Goal: Task Accomplishment & Management: Use online tool/utility

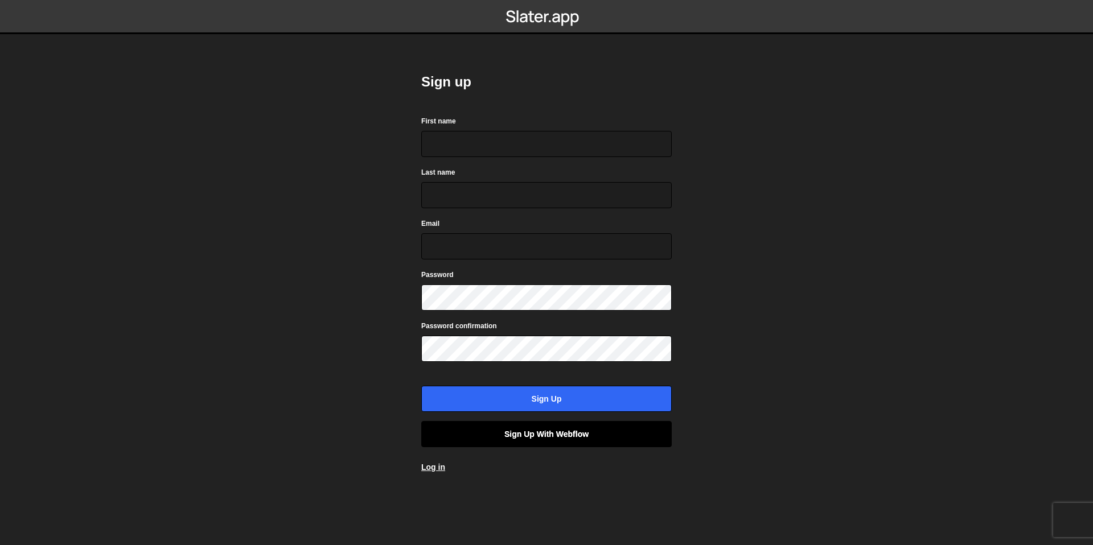
click at [501, 443] on link "Sign up with Webflow" at bounding box center [546, 434] width 250 height 26
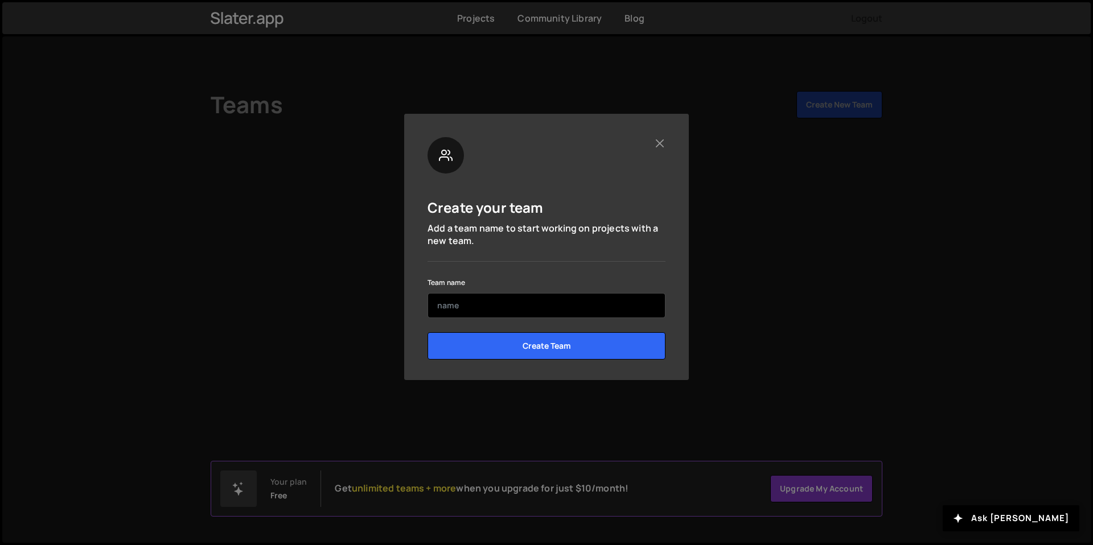
click at [518, 303] on input "text" at bounding box center [546, 305] width 238 height 25
type input "jl"
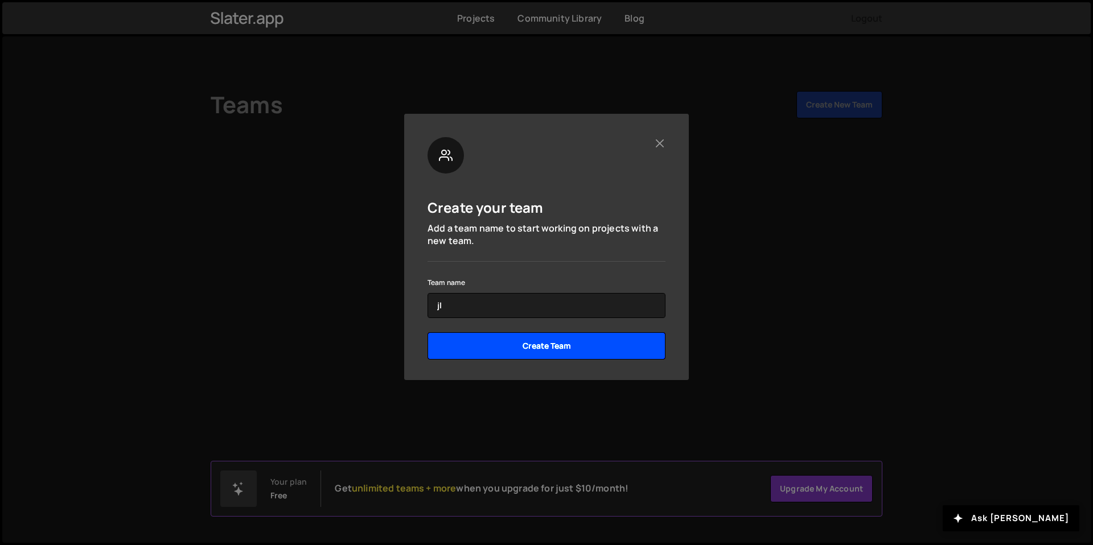
click at [603, 345] on input "Create Team" at bounding box center [546, 345] width 238 height 27
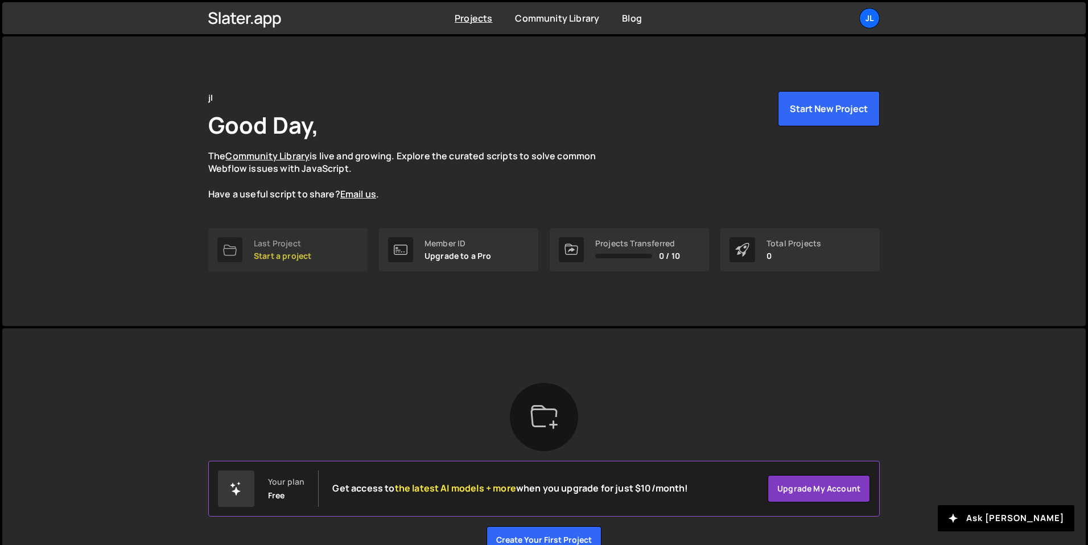
click at [313, 254] on link "Last Project Start a project" at bounding box center [287, 249] width 159 height 43
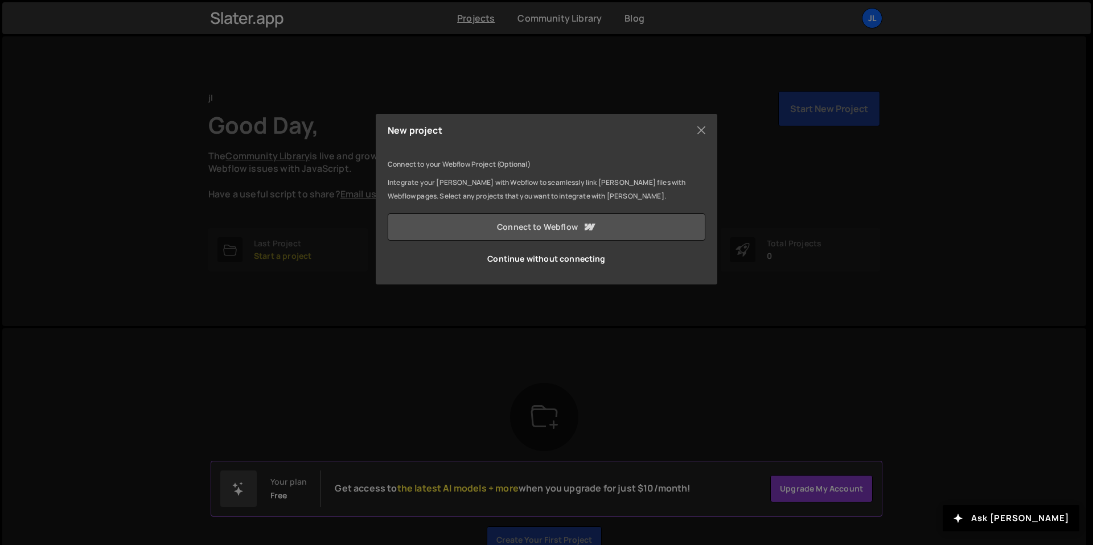
click at [611, 229] on link "Connect to Webflow" at bounding box center [547, 226] width 318 height 27
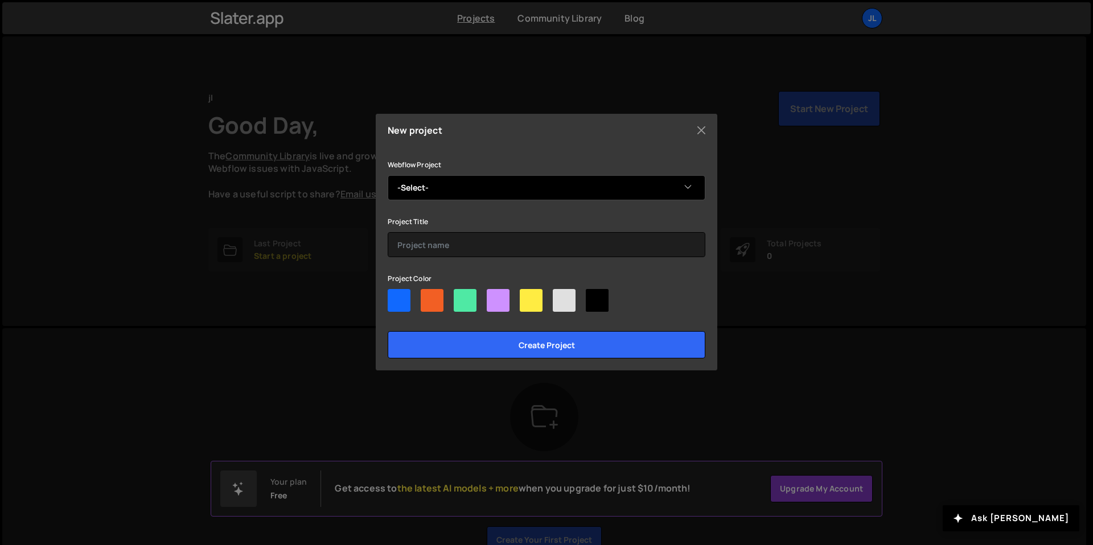
click at [648, 181] on select "-Select- 0N3X Envy Entertainment" at bounding box center [547, 187] width 318 height 25
select select "689421f6e0bca2e839fcf391"
click at [388, 175] on select "-Select- 0N3X Envy Entertainment" at bounding box center [547, 187] width 318 height 25
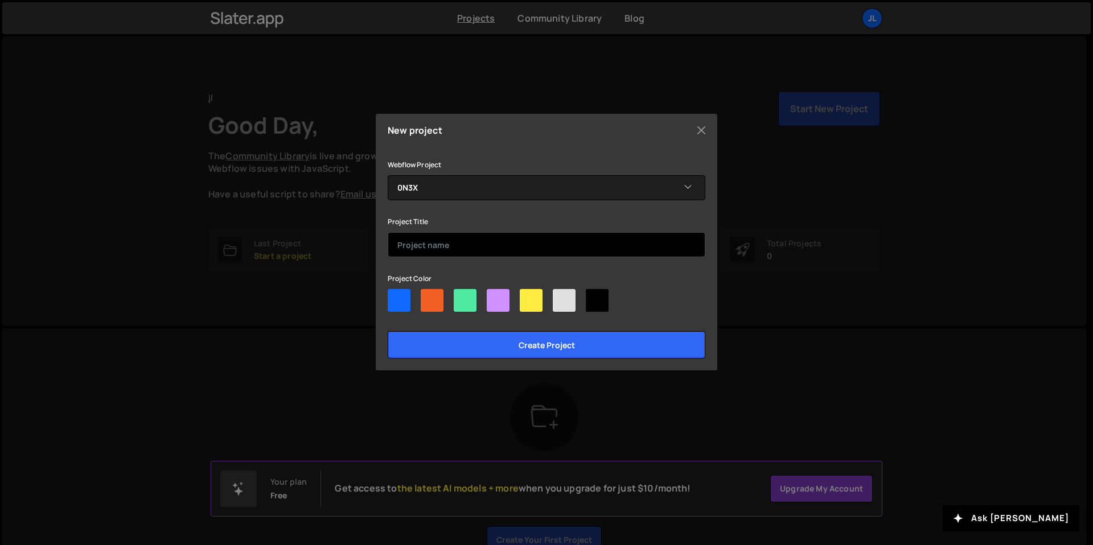
click at [602, 255] on input "text" at bounding box center [547, 244] width 318 height 25
type input "0N3X"
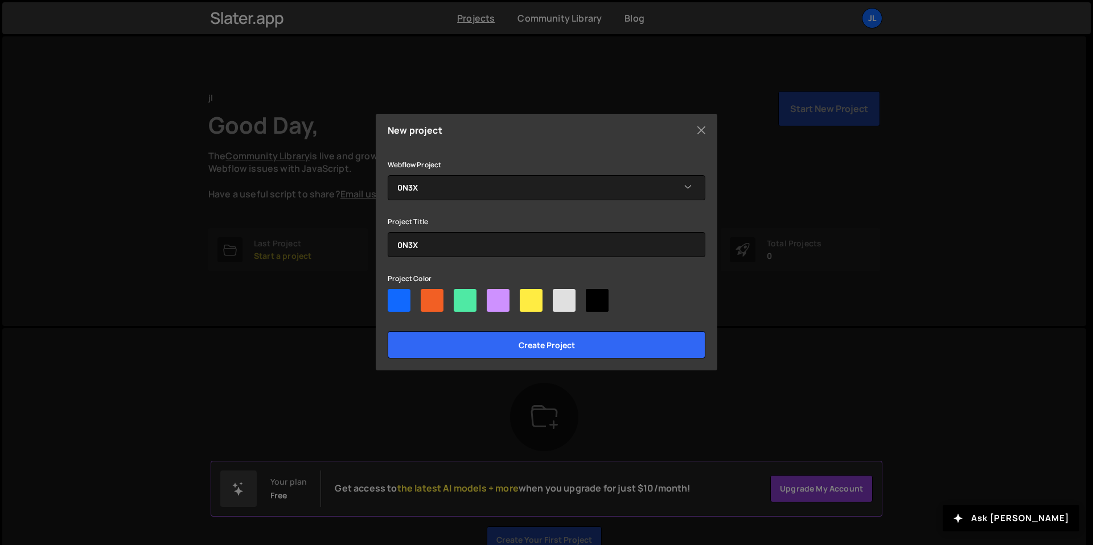
click at [454, 298] on div at bounding box center [465, 300] width 23 height 23
click at [454, 297] on input"] "radio" at bounding box center [457, 292] width 7 height 7
radio input"] "true"
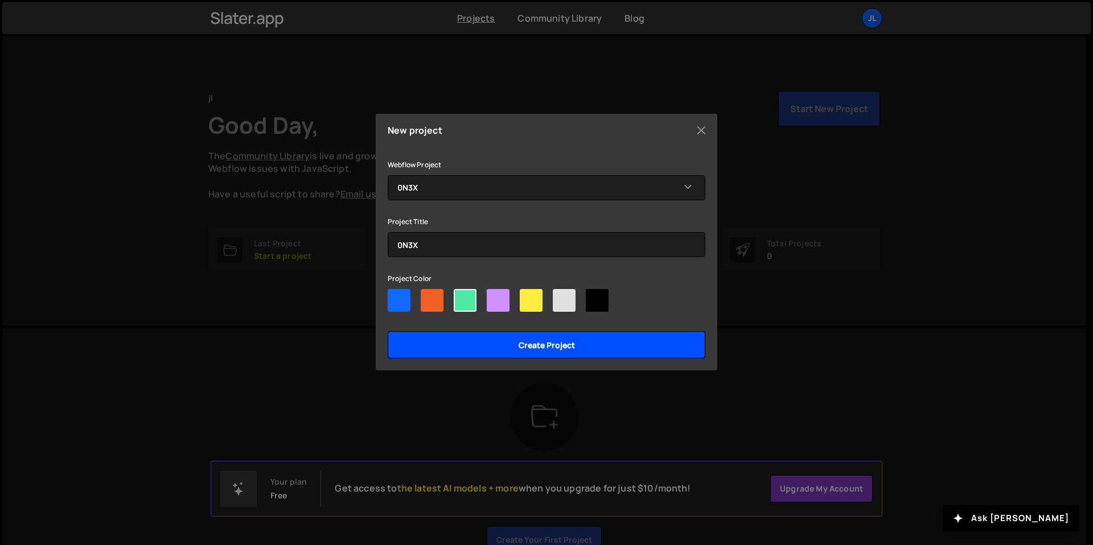
click at [484, 340] on input "Create project" at bounding box center [547, 344] width 318 height 27
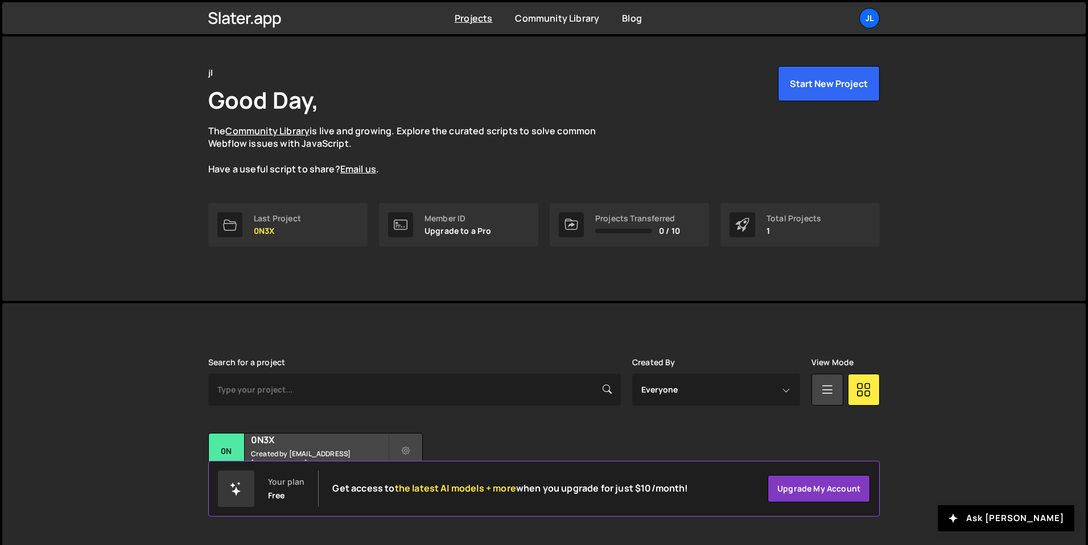
scroll to position [41, 0]
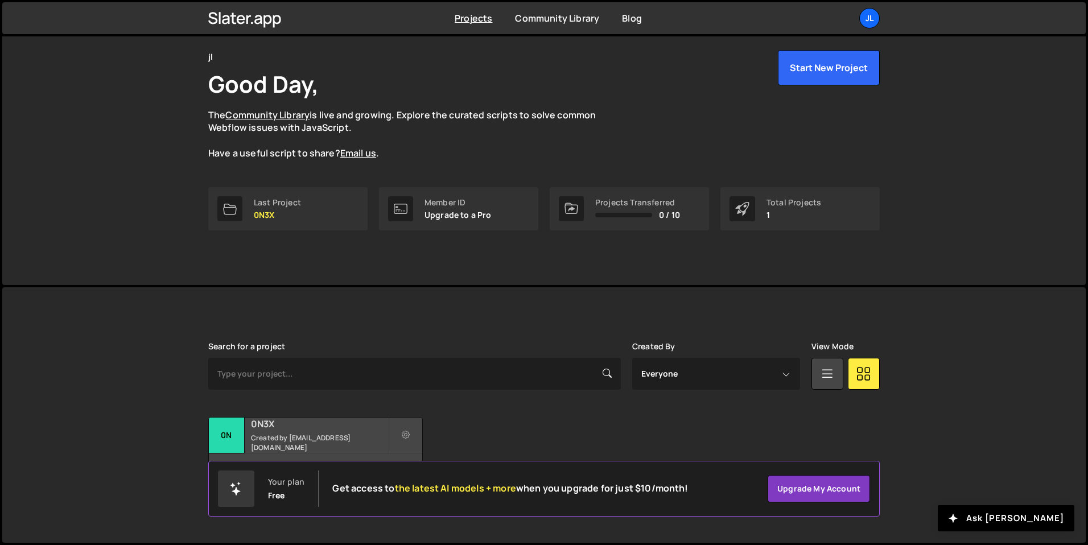
click at [340, 443] on small "Created by [EMAIL_ADDRESS][DOMAIN_NAME]" at bounding box center [319, 442] width 137 height 19
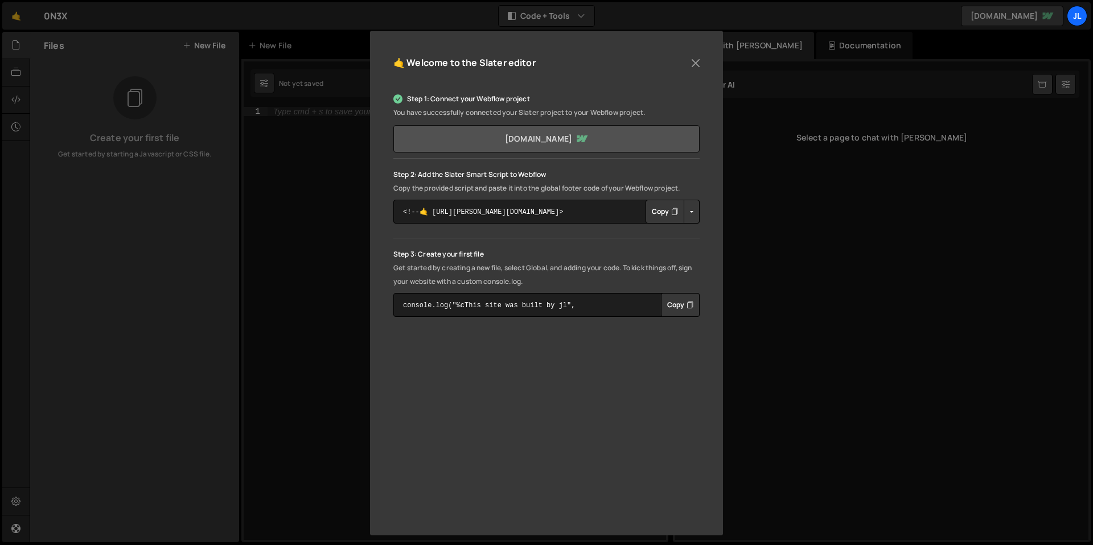
scroll to position [103, 0]
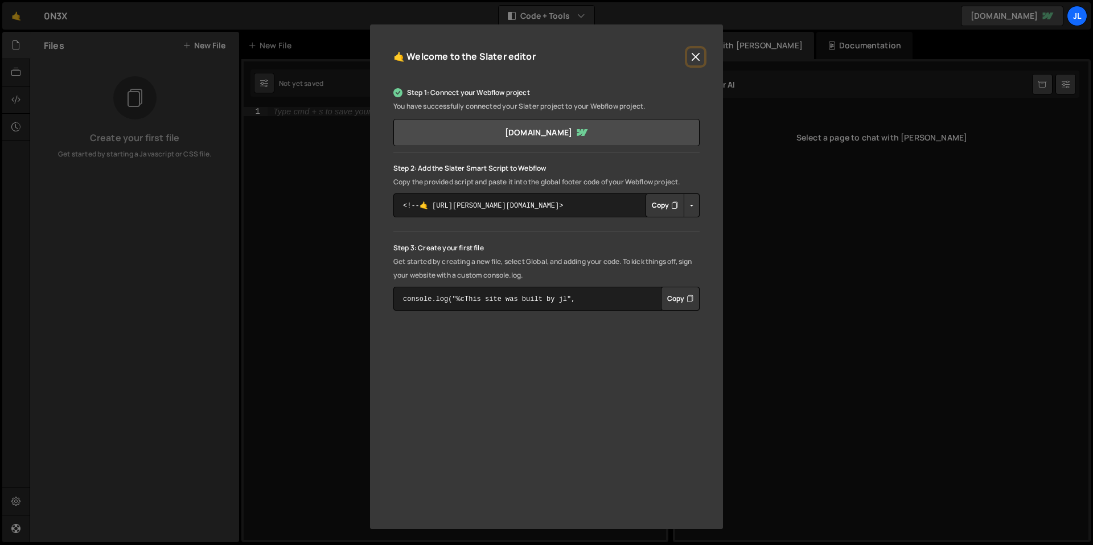
click at [696, 63] on button "Close" at bounding box center [695, 56] width 17 height 17
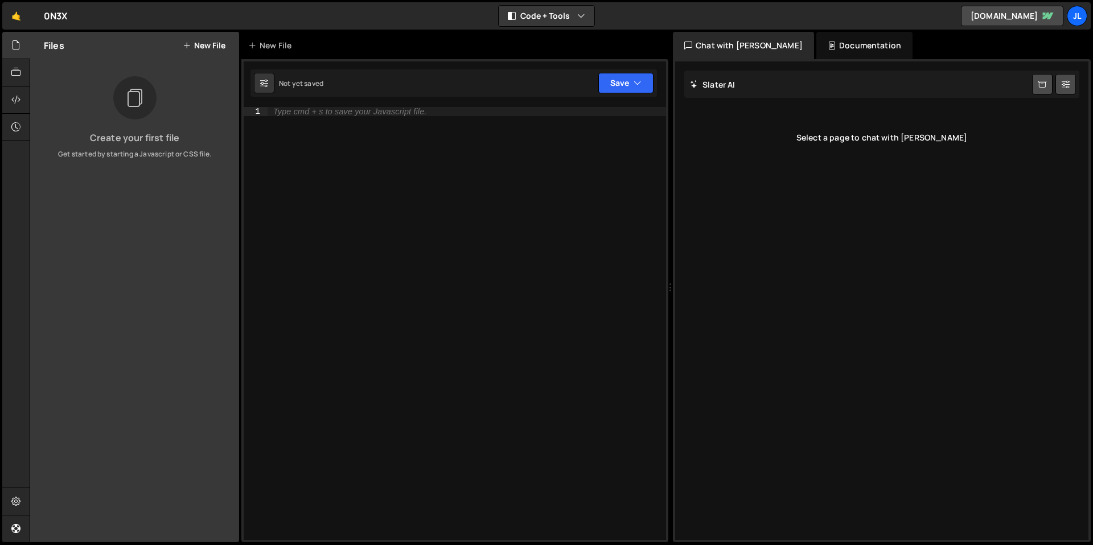
click at [767, 85] on div "[PERSON_NAME] Start new chat" at bounding box center [881, 84] width 395 height 27
click at [819, 139] on div "Select a page to chat with [PERSON_NAME]" at bounding box center [881, 138] width 395 height 46
drag, startPoint x: 126, startPoint y: 118, endPoint x: 82, endPoint y: 113, distance: 44.1
click at [82, 114] on div "Create your first file Get started by starting a Javascript or CSS file." at bounding box center [134, 117] width 209 height 83
click at [15, 74] on icon at bounding box center [15, 72] width 9 height 13
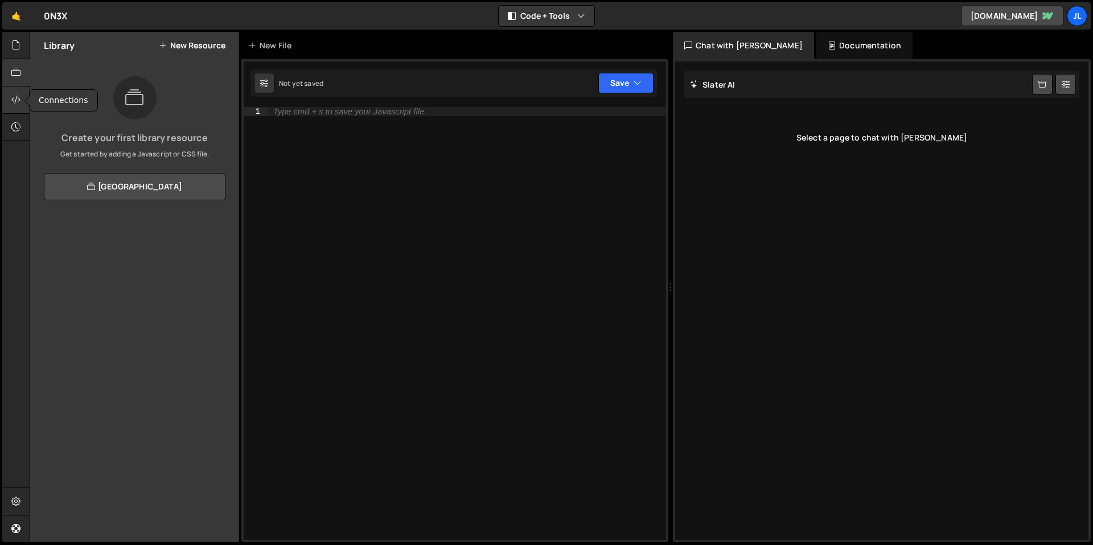
click at [22, 105] on div at bounding box center [16, 100] width 28 height 27
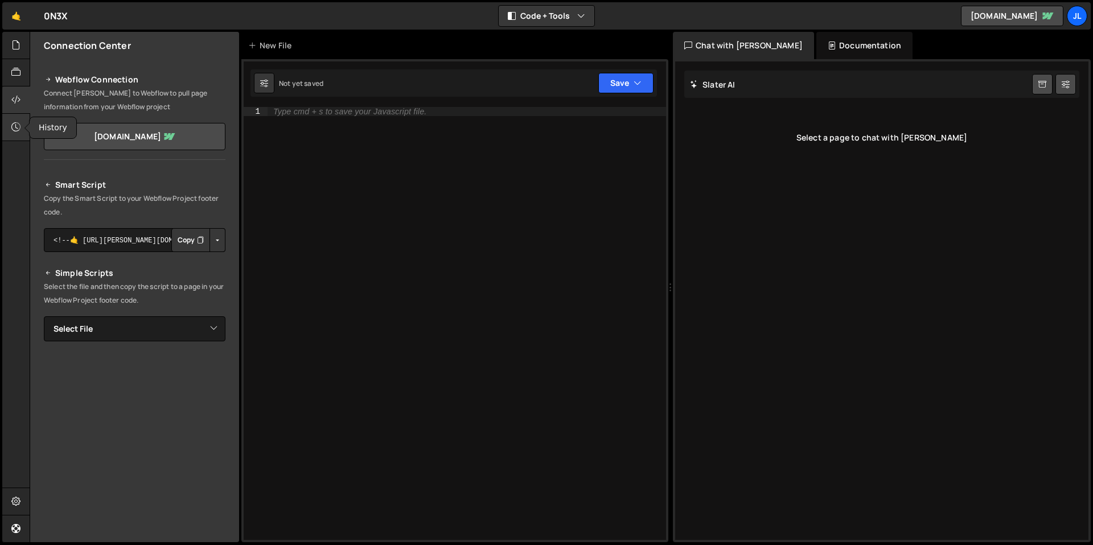
click at [23, 137] on div at bounding box center [16, 127] width 28 height 27
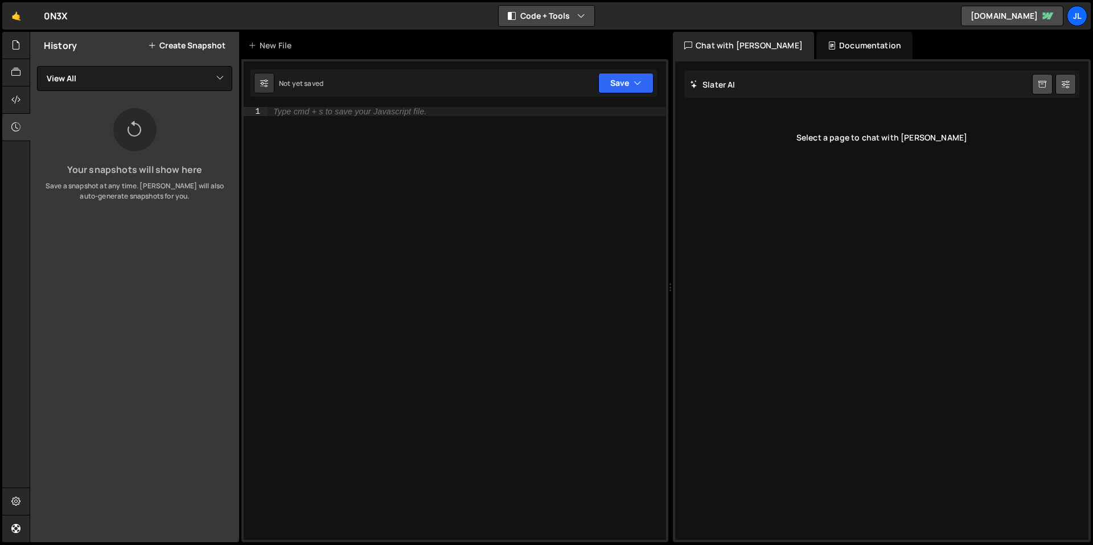
click at [568, 17] on button "Code + Tools" at bounding box center [547, 16] width 96 height 20
click at [544, 89] on button "Tools Only" at bounding box center [547, 82] width 96 height 20
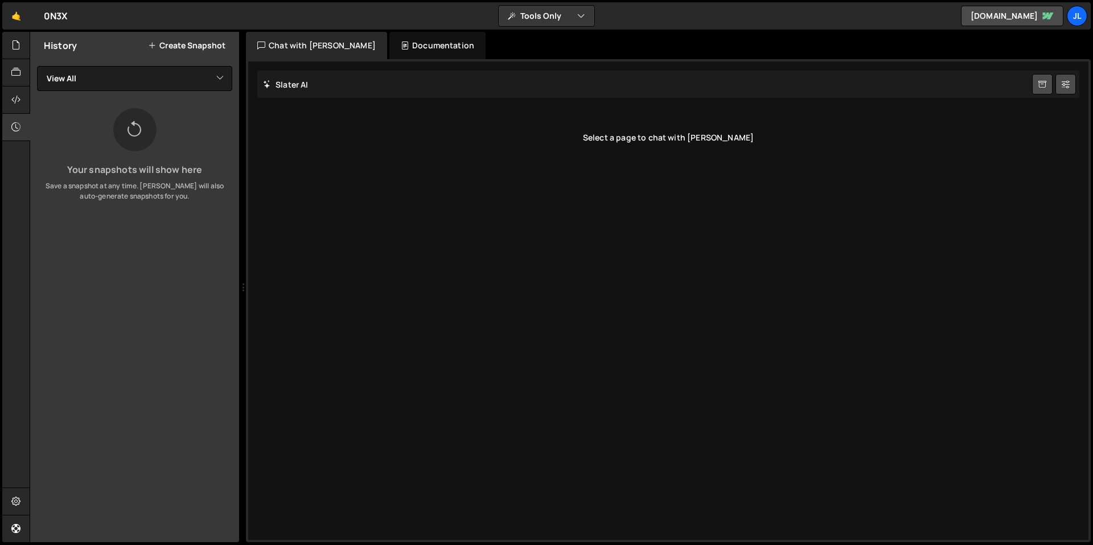
click at [426, 39] on div "Documentation" at bounding box center [437, 45] width 96 height 27
